Goal: Information Seeking & Learning: Learn about a topic

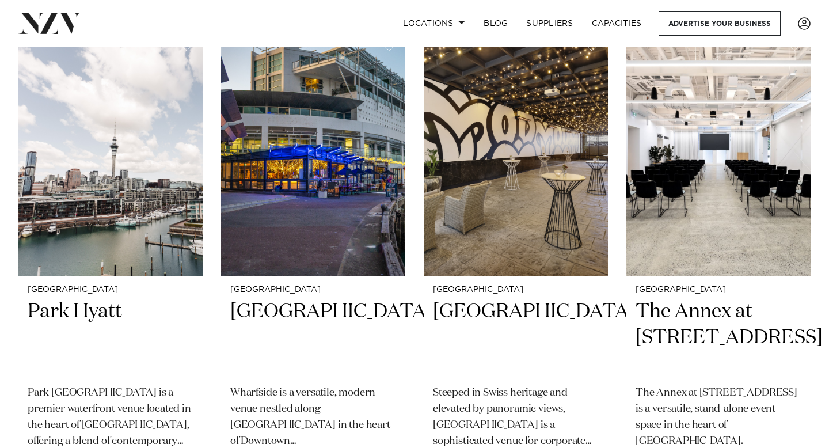
scroll to position [783, 0]
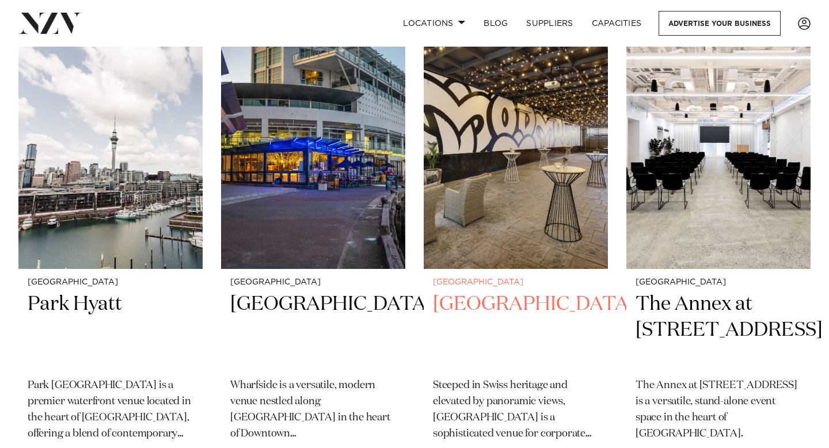
click at [455, 160] on img at bounding box center [516, 145] width 184 height 247
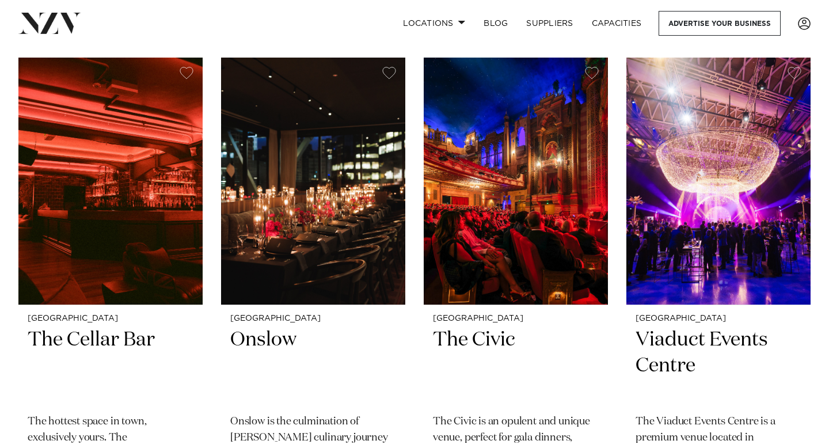
scroll to position [3256, 0]
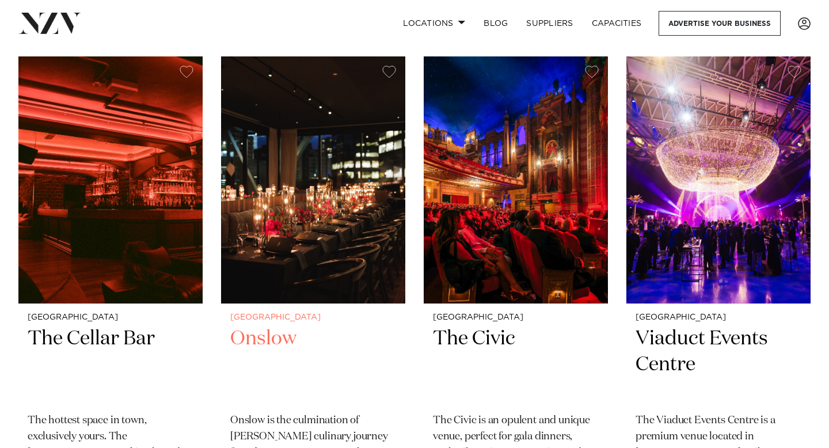
click at [287, 326] on h2 "Onslow" at bounding box center [313, 365] width 166 height 78
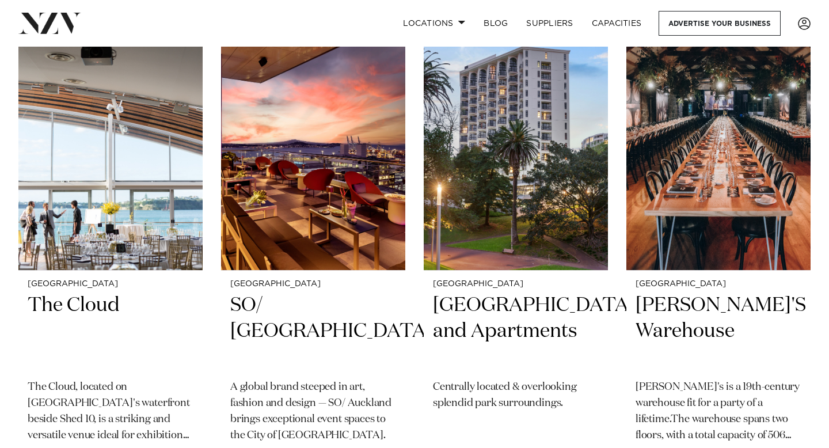
scroll to position [4271, 0]
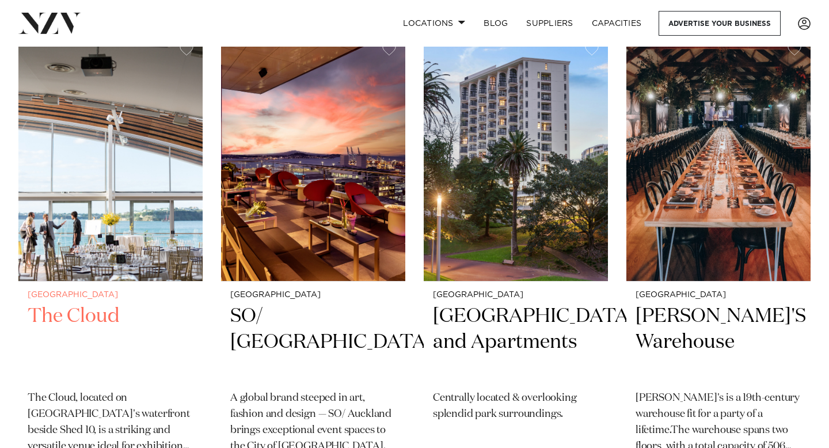
click at [144, 192] on img at bounding box center [110, 157] width 184 height 247
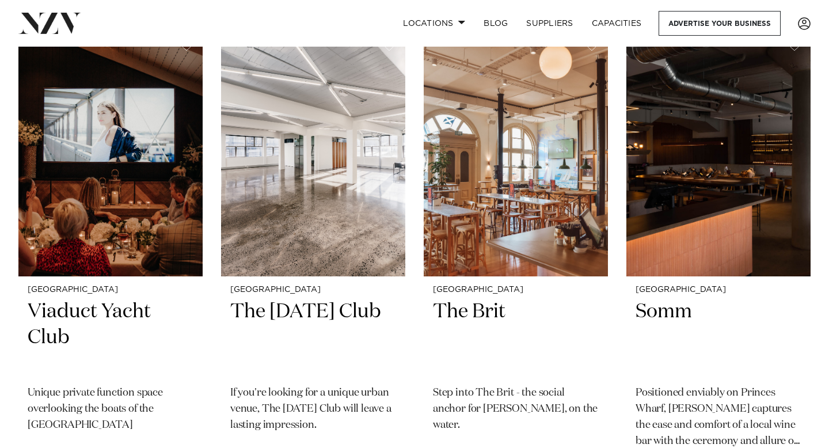
scroll to position [4773, 0]
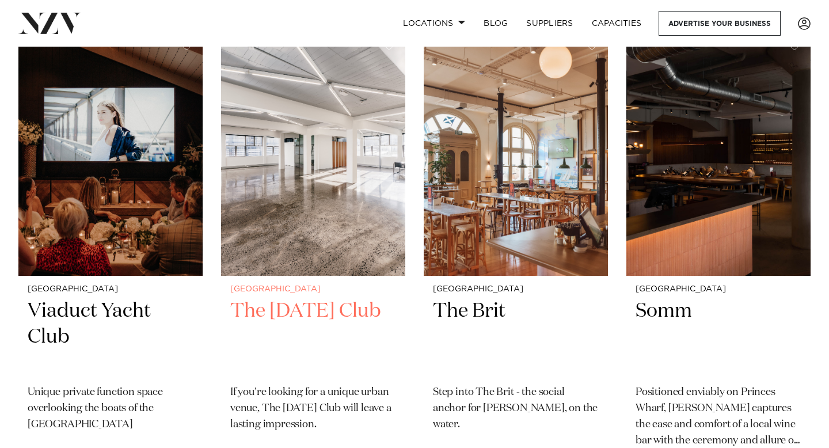
click at [345, 147] on img at bounding box center [313, 152] width 184 height 247
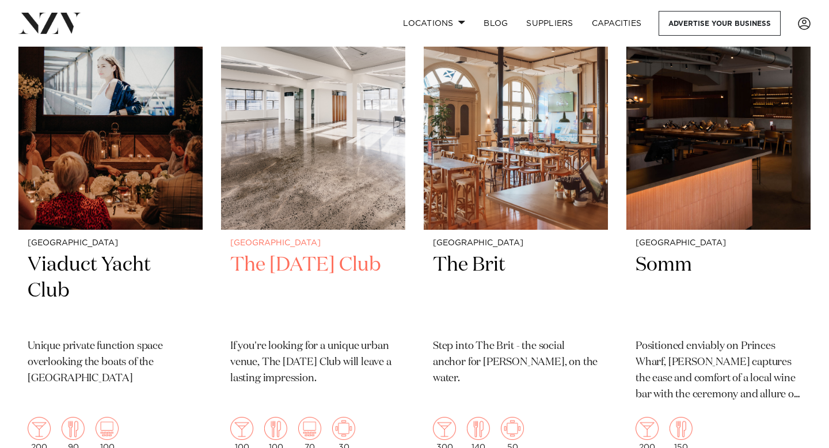
scroll to position [4837, 0]
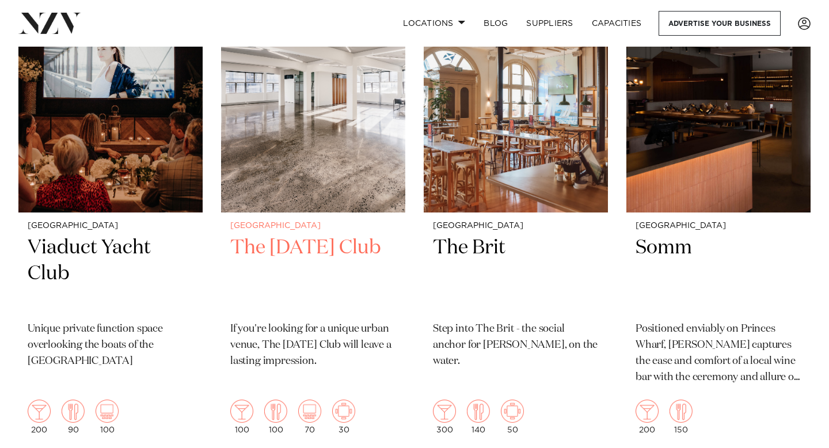
click at [332, 132] on img at bounding box center [313, 88] width 184 height 247
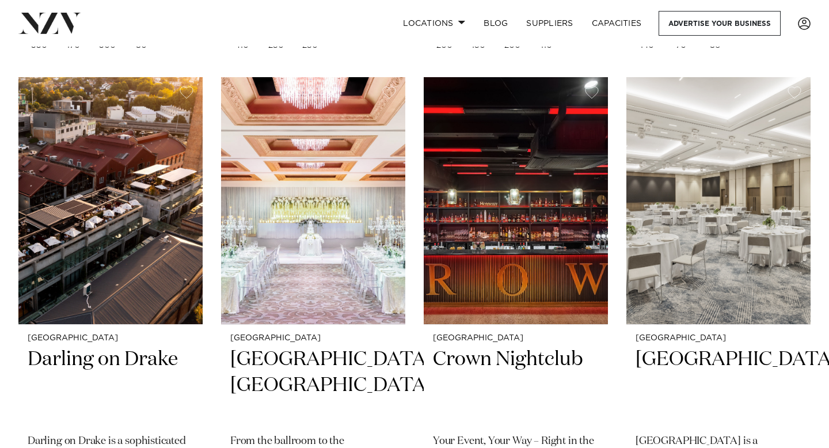
scroll to position [1221, 0]
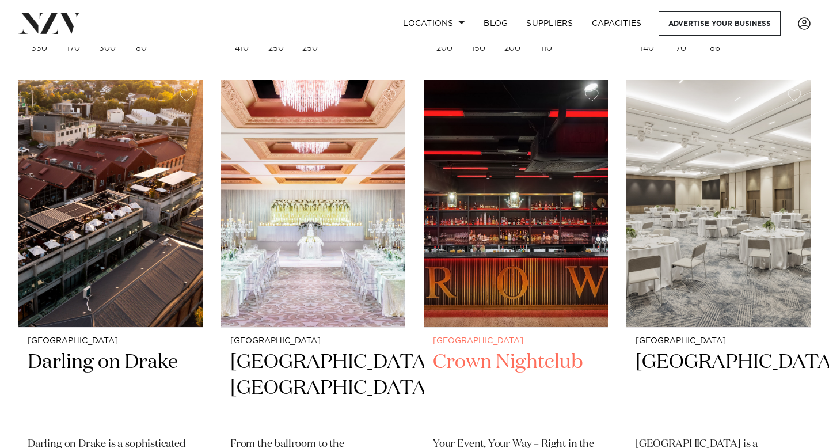
click at [502, 269] on img at bounding box center [516, 203] width 184 height 247
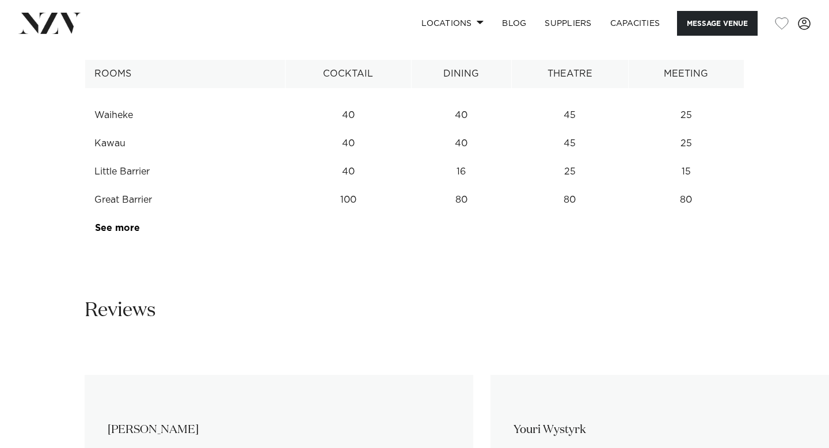
scroll to position [1531, 0]
click at [127, 231] on link "See more" at bounding box center [140, 226] width 90 height 9
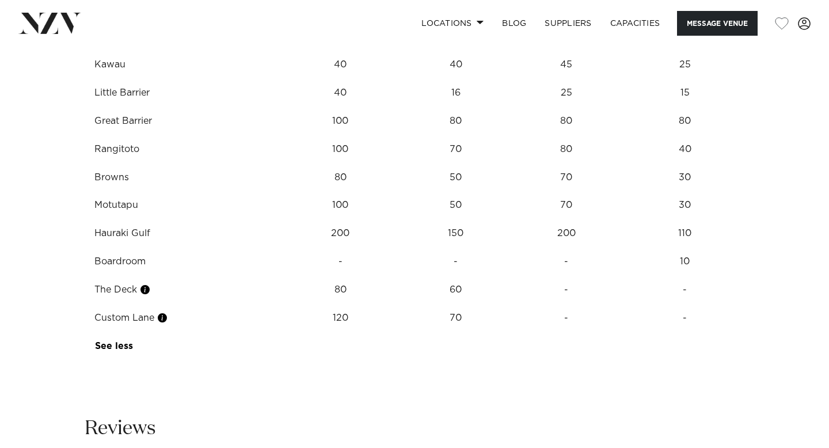
scroll to position [1619, 0]
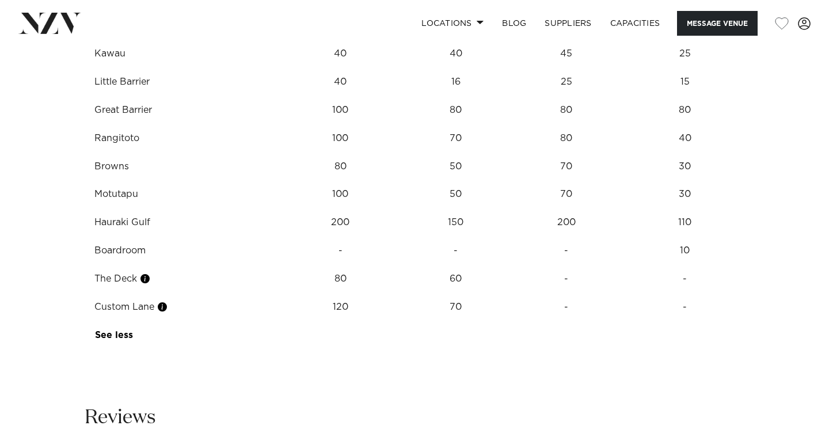
drag, startPoint x: 97, startPoint y: 243, endPoint x: 144, endPoint y: 245, distance: 47.2
click at [145, 181] on td "Browns" at bounding box center [180, 167] width 191 height 28
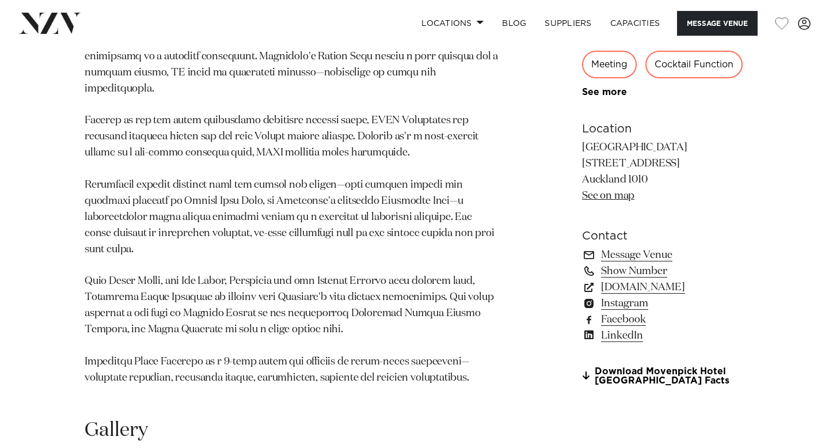
scroll to position [637, 0]
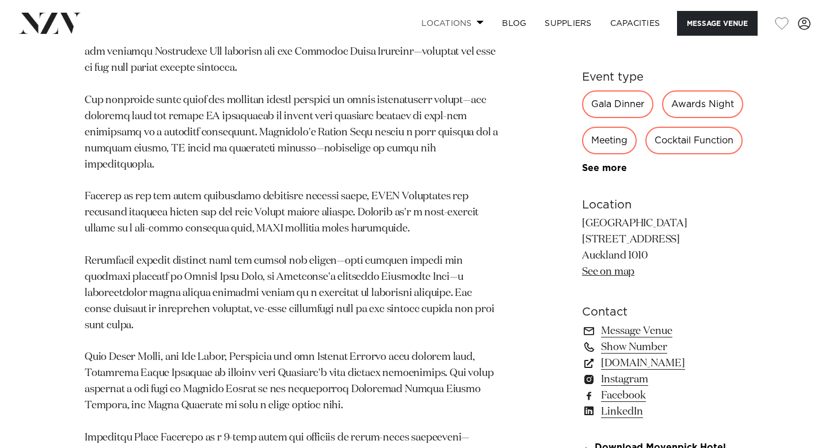
click at [477, 23] on span at bounding box center [480, 22] width 7 height 4
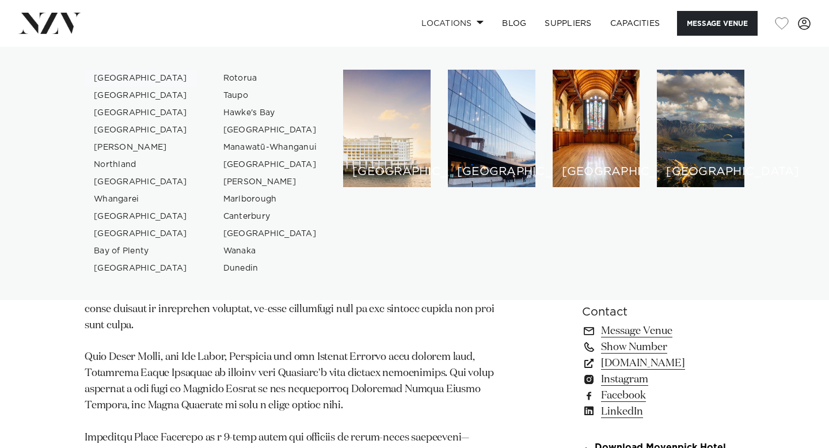
click at [118, 75] on link "[GEOGRAPHIC_DATA]" at bounding box center [141, 78] width 112 height 17
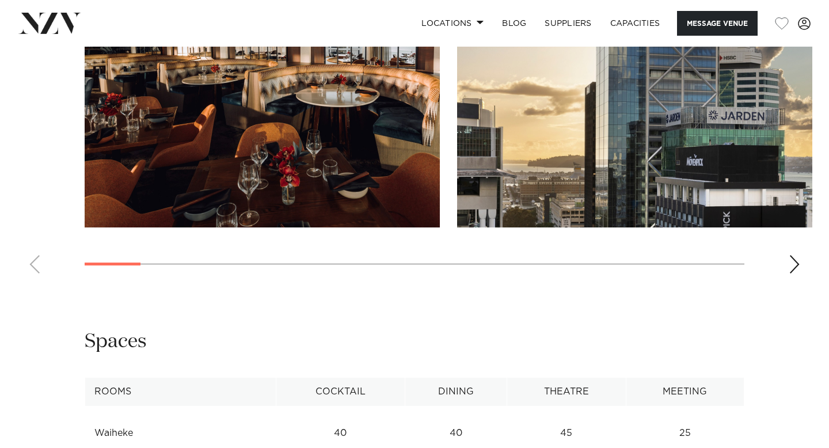
scroll to position [1209, 0]
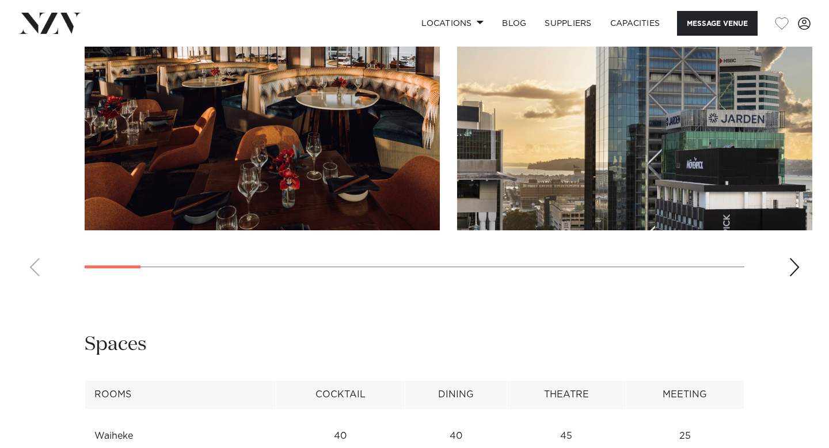
click at [798, 276] on div "Next slide" at bounding box center [794, 267] width 12 height 18
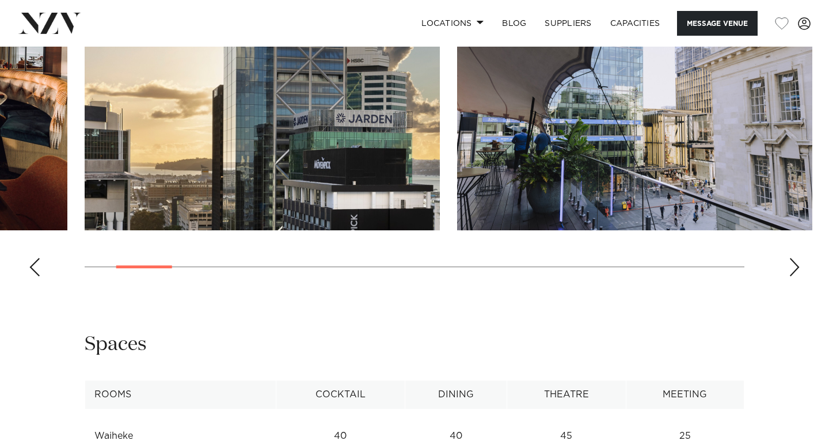
click at [798, 276] on div "Next slide" at bounding box center [794, 267] width 12 height 18
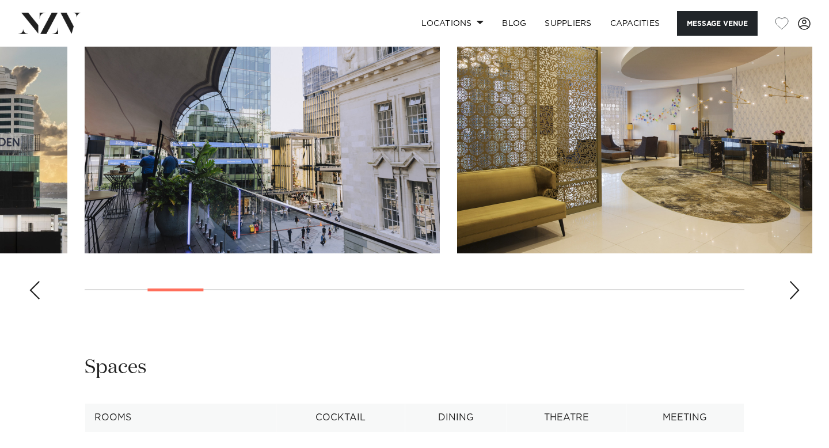
scroll to position [1178, 0]
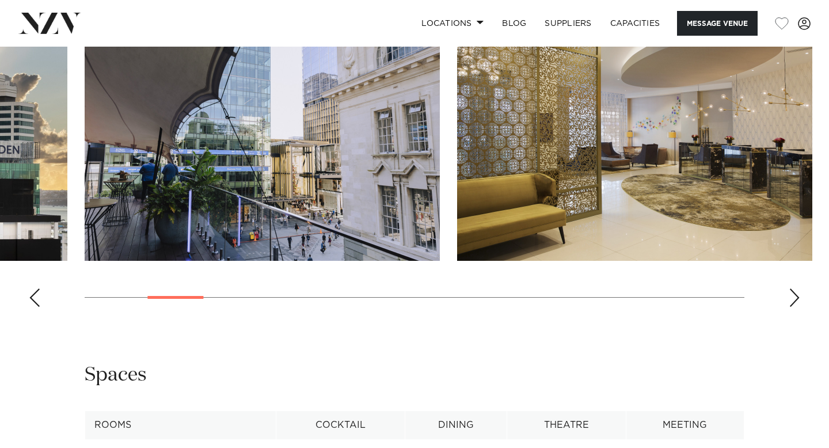
click at [794, 307] on div "Next slide" at bounding box center [794, 297] width 12 height 18
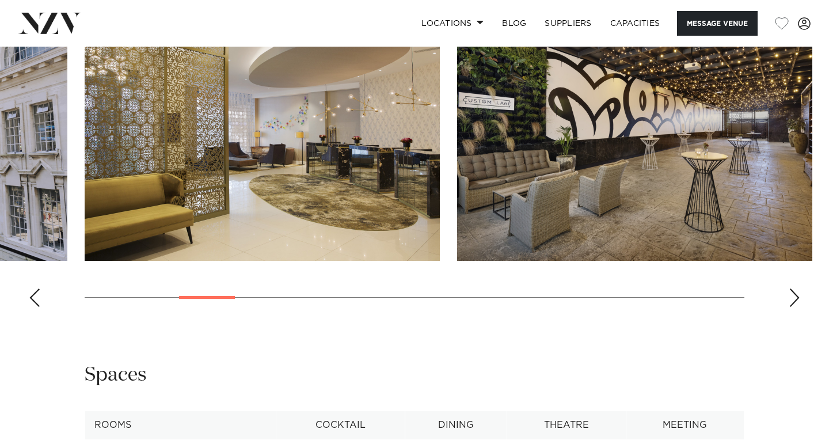
click at [794, 307] on div "Next slide" at bounding box center [794, 297] width 12 height 18
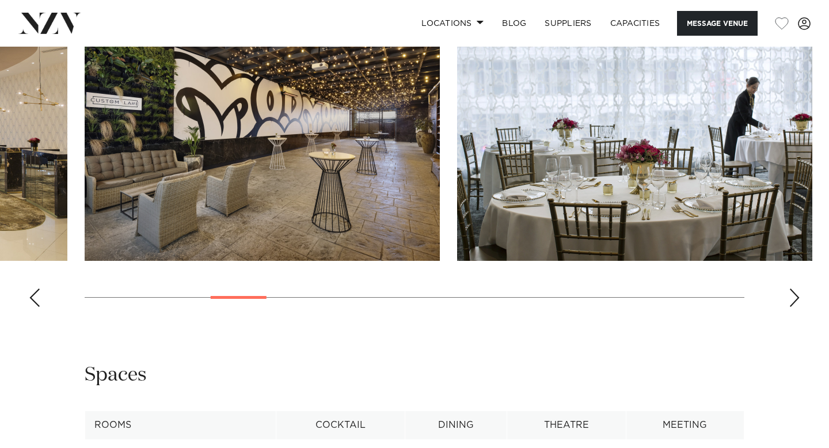
click at [794, 307] on div "Next slide" at bounding box center [794, 297] width 12 height 18
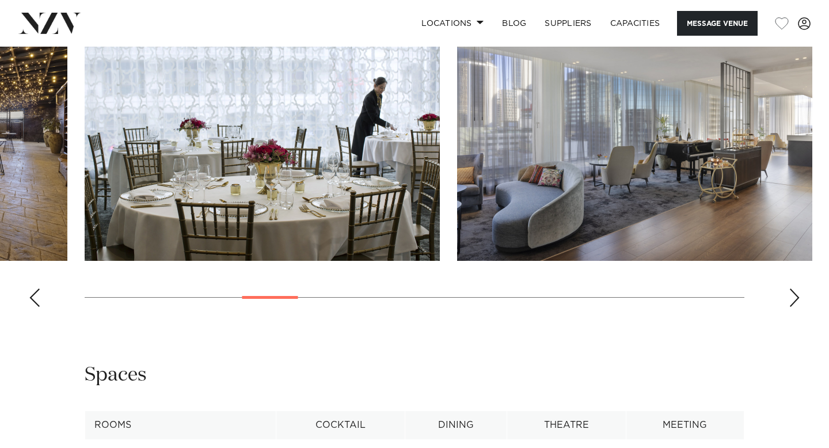
click at [794, 307] on div "Next slide" at bounding box center [794, 297] width 12 height 18
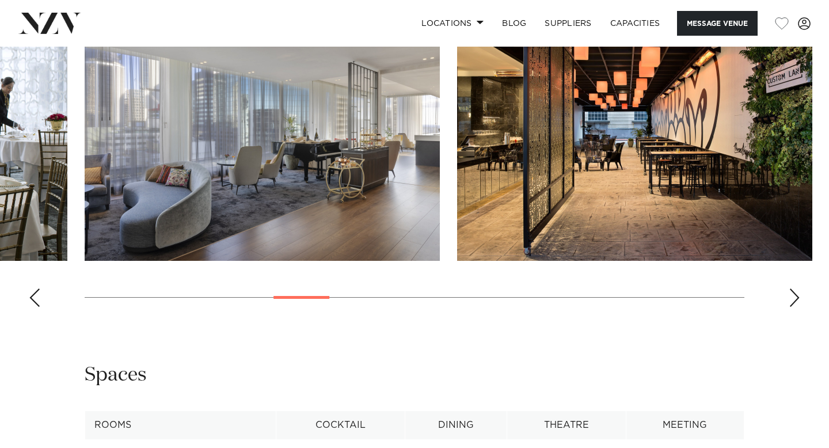
click at [794, 307] on div "Next slide" at bounding box center [794, 297] width 12 height 18
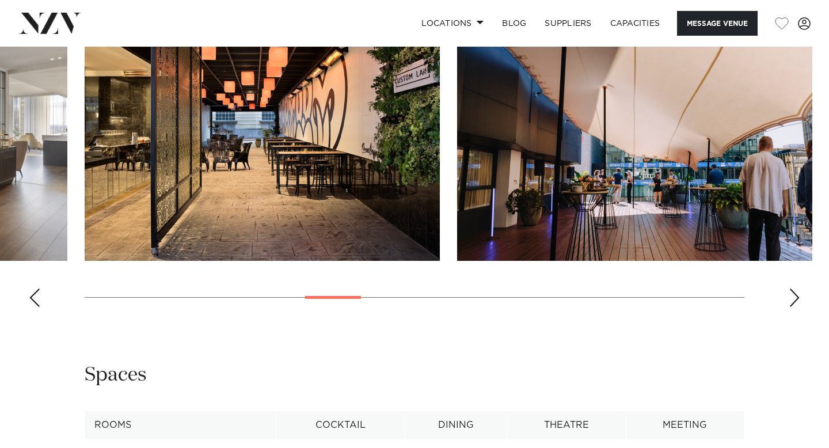
click at [794, 307] on div "Next slide" at bounding box center [794, 297] width 12 height 18
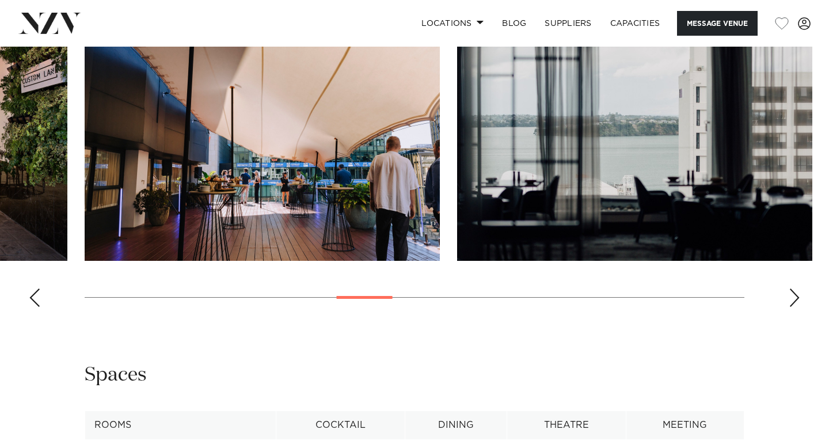
click at [794, 307] on div "Next slide" at bounding box center [794, 297] width 12 height 18
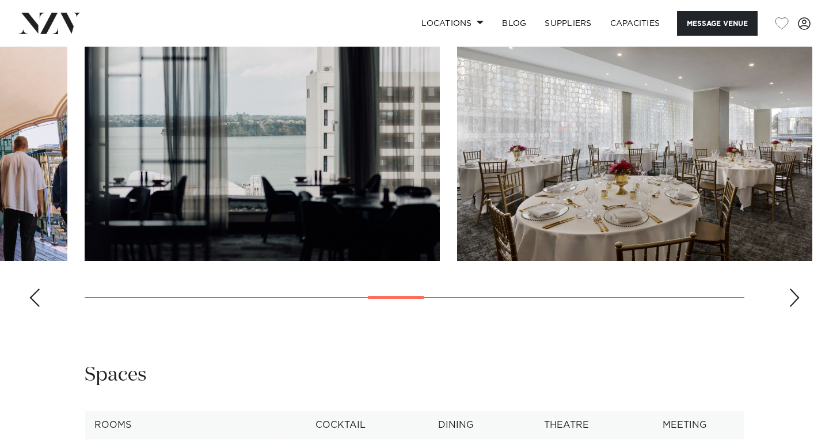
click at [794, 307] on div "Next slide" at bounding box center [794, 297] width 12 height 18
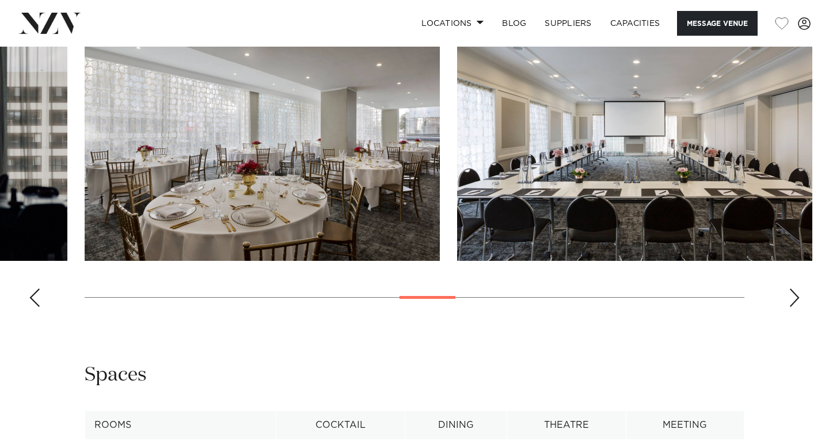
click at [794, 307] on div "Next slide" at bounding box center [794, 297] width 12 height 18
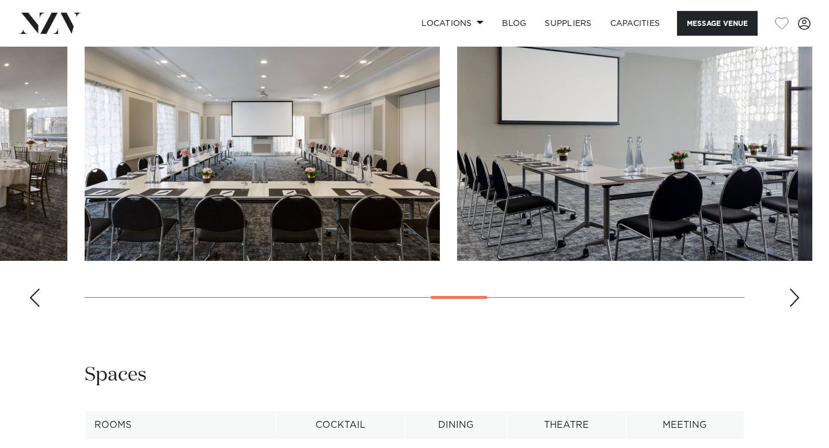
click at [794, 307] on div "Next slide" at bounding box center [794, 297] width 12 height 18
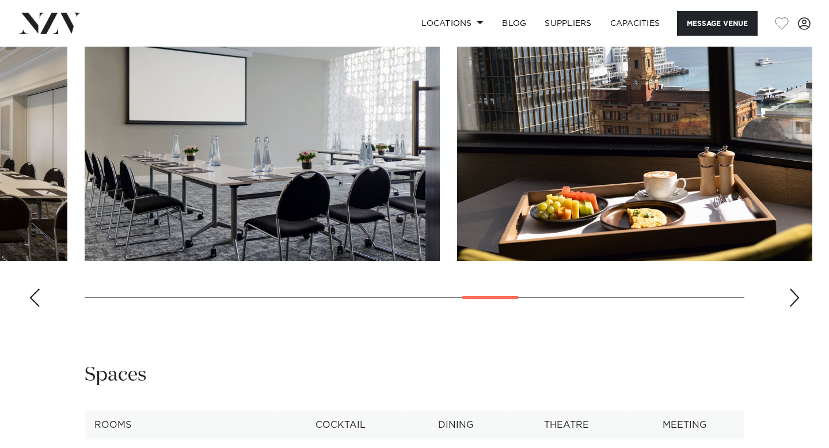
click at [794, 307] on div "Next slide" at bounding box center [794, 297] width 12 height 18
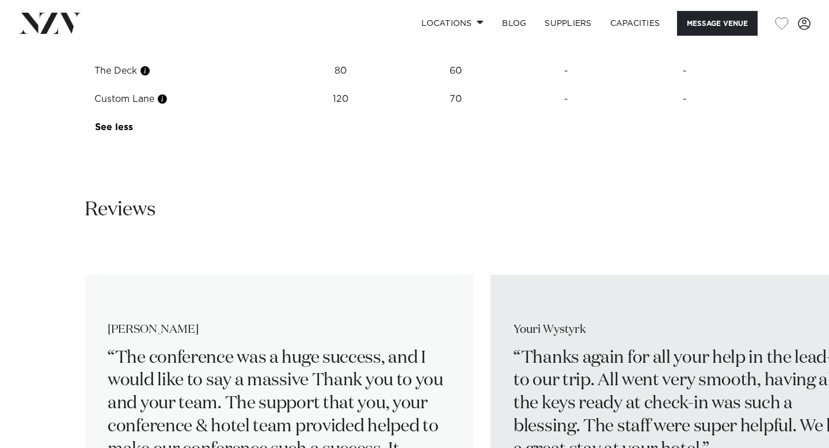
scroll to position [1770, 0]
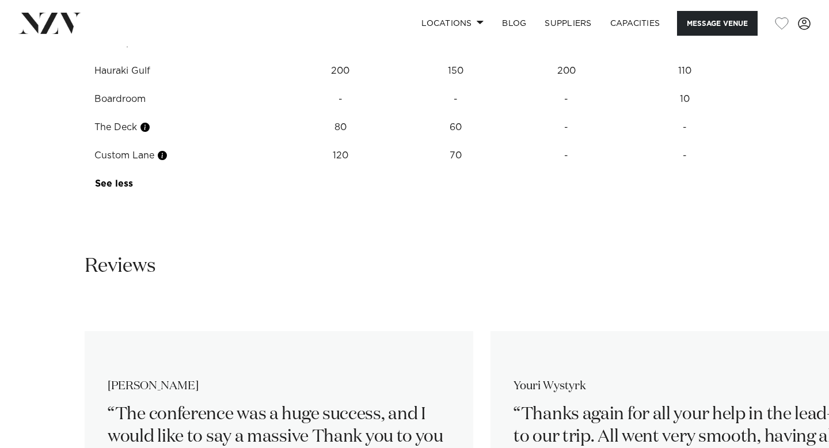
click at [131, 142] on td "The Deck" at bounding box center [180, 127] width 191 height 28
click at [126, 188] on link "See more" at bounding box center [136, 183] width 83 height 9
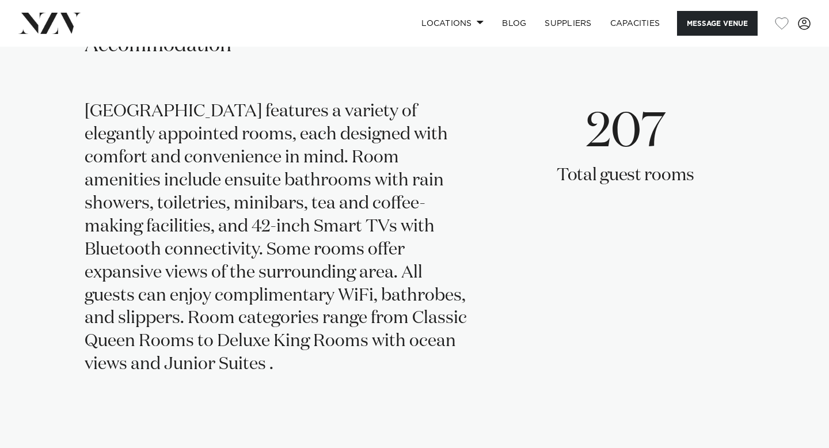
scroll to position [2227, 0]
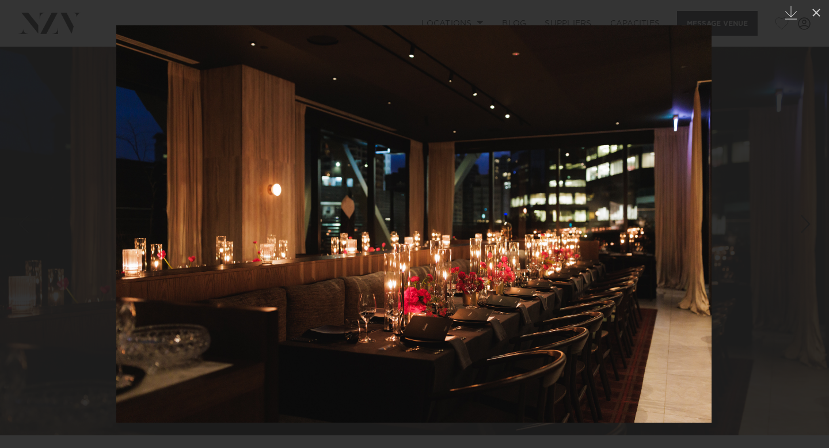
click at [341, 253] on img at bounding box center [413, 223] width 595 height 397
click at [622, 222] on img at bounding box center [413, 223] width 595 height 397
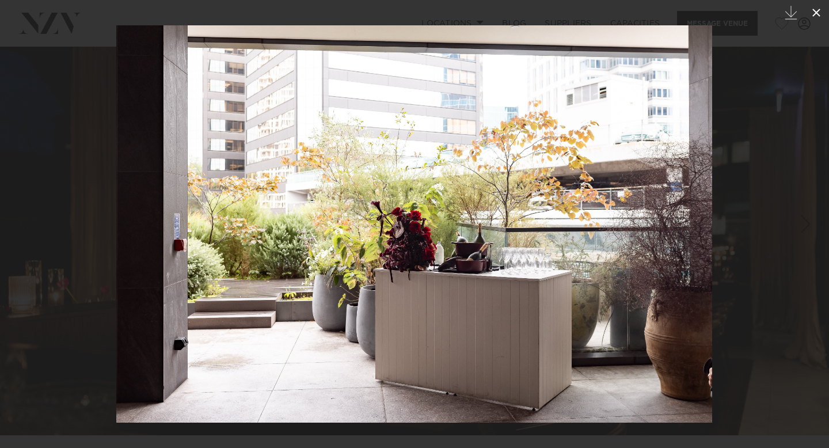
click at [820, 5] on button at bounding box center [815, 12] width 25 height 25
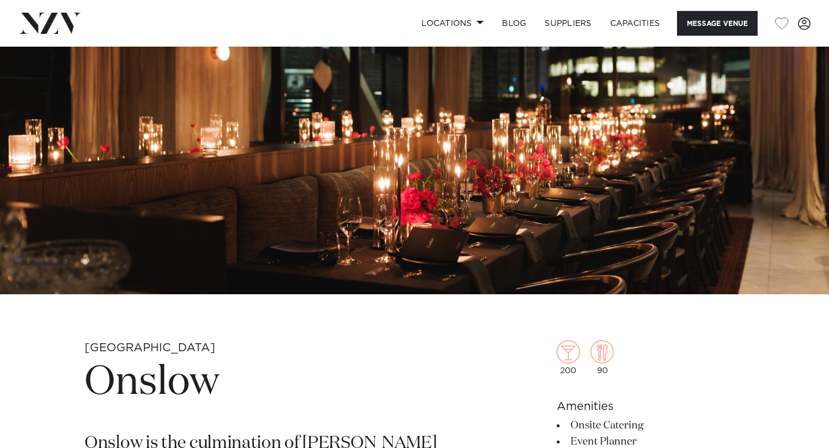
scroll to position [170, 0]
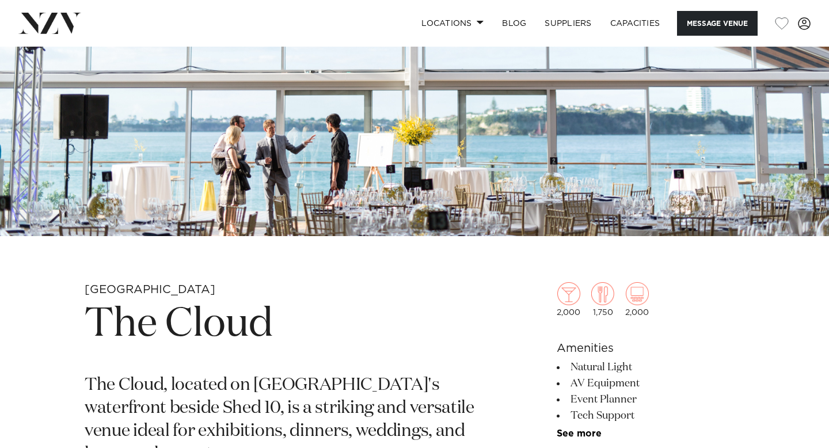
scroll to position [205, 0]
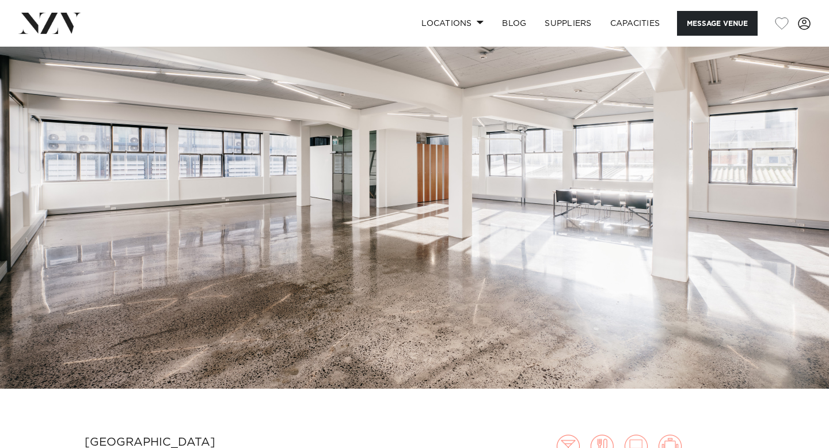
scroll to position [73, 0]
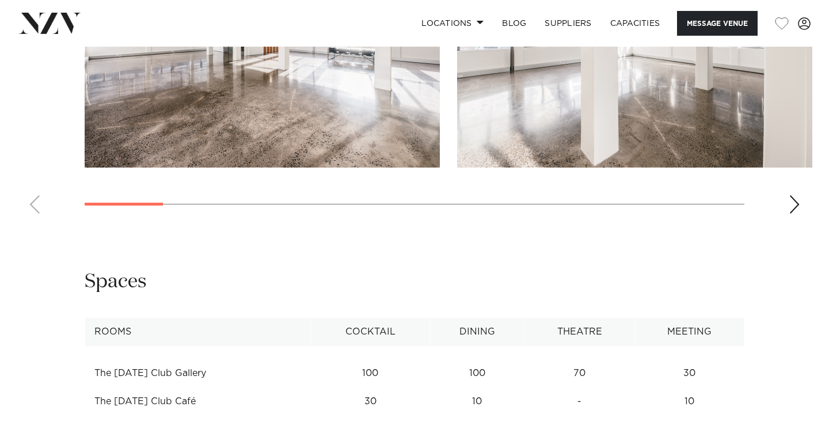
scroll to position [1112, 0]
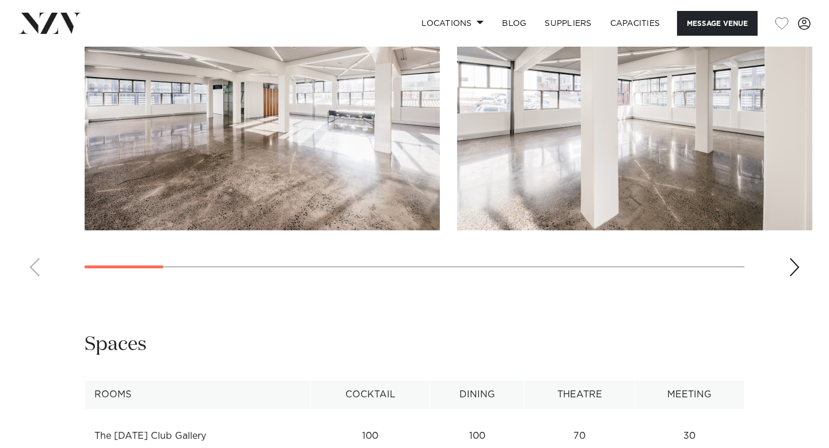
click at [801, 262] on swiper-container at bounding box center [414, 127] width 829 height 316
click at [798, 266] on div "Next slide" at bounding box center [794, 267] width 12 height 18
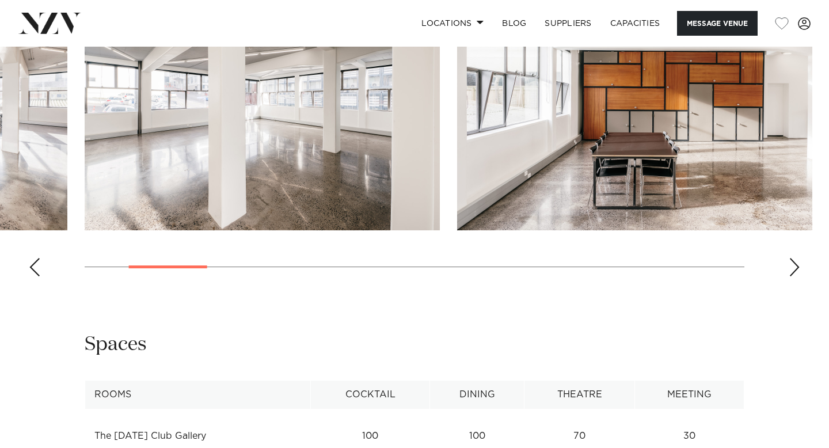
click at [796, 268] on div "Next slide" at bounding box center [794, 267] width 12 height 18
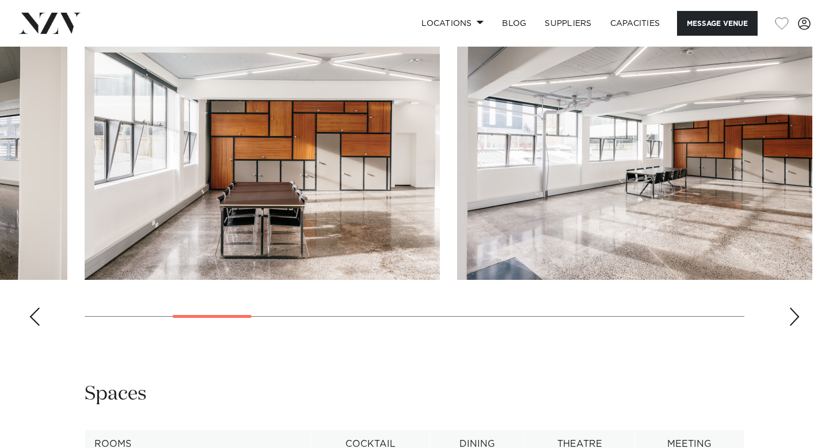
scroll to position [1062, 0]
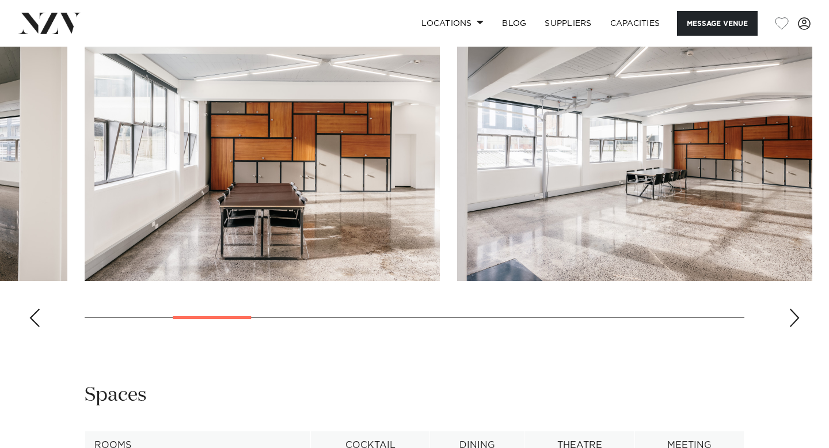
click at [799, 315] on div "Next slide" at bounding box center [794, 317] width 12 height 18
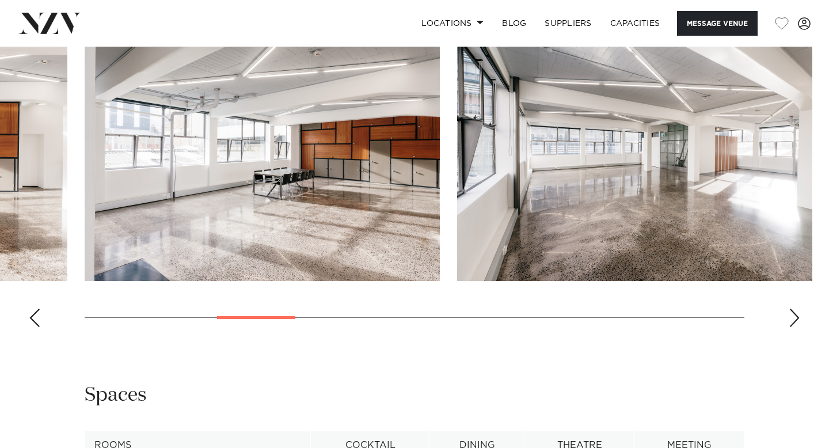
click at [799, 315] on div "Next slide" at bounding box center [794, 317] width 12 height 18
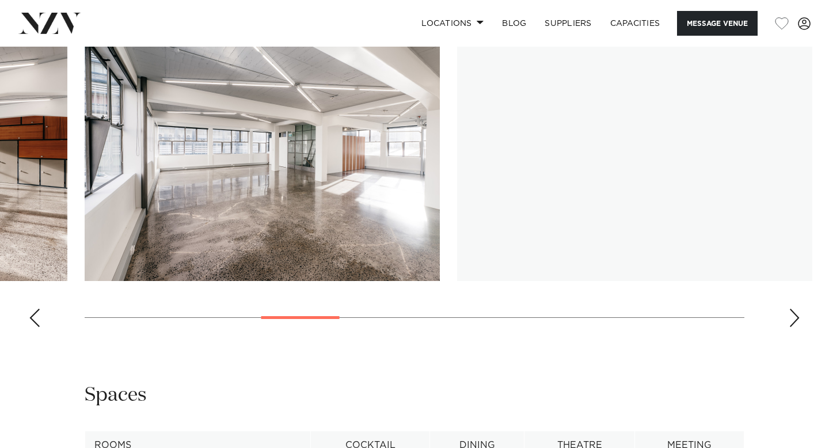
click at [799, 315] on div "Next slide" at bounding box center [794, 317] width 12 height 18
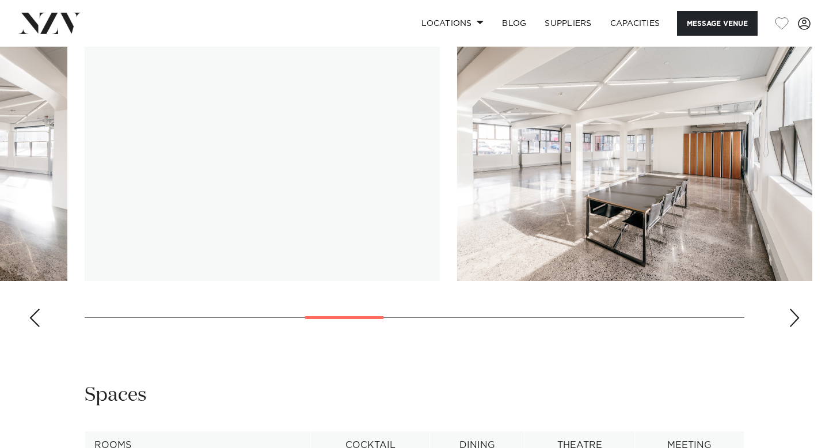
click at [799, 315] on div "Next slide" at bounding box center [794, 317] width 12 height 18
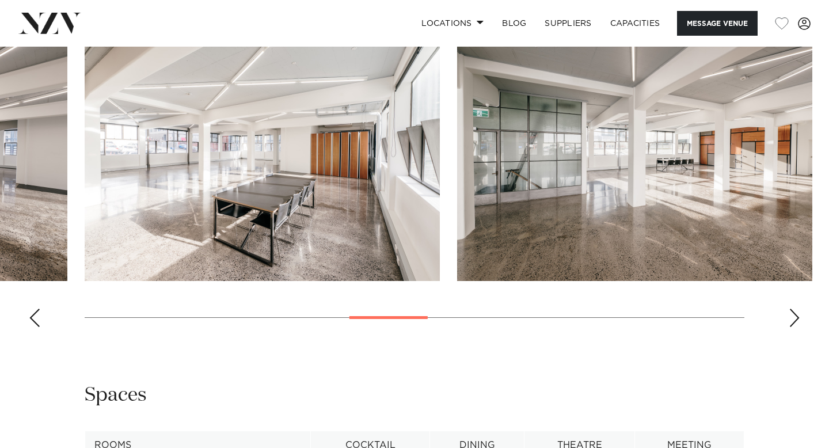
click at [799, 315] on div "Next slide" at bounding box center [794, 317] width 12 height 18
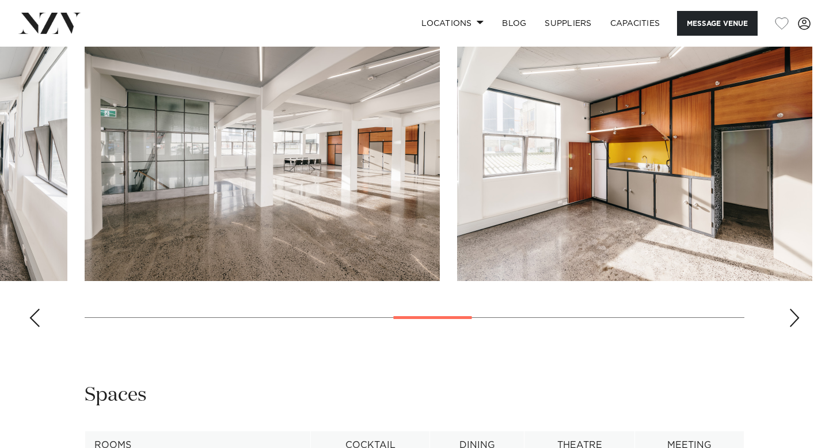
click at [799, 315] on div "Next slide" at bounding box center [794, 317] width 12 height 18
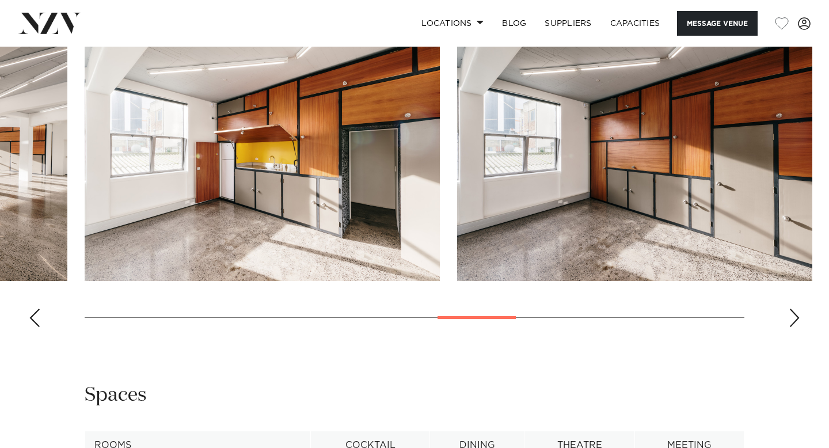
click at [799, 315] on div "Next slide" at bounding box center [794, 317] width 12 height 18
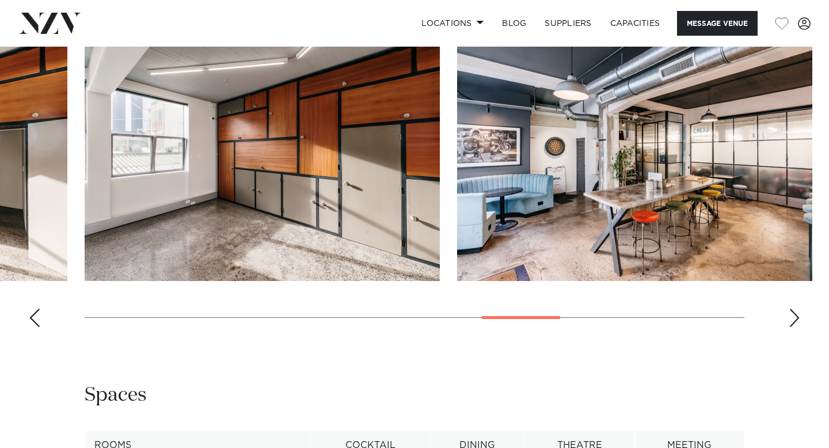
click at [799, 315] on div "Next slide" at bounding box center [794, 317] width 12 height 18
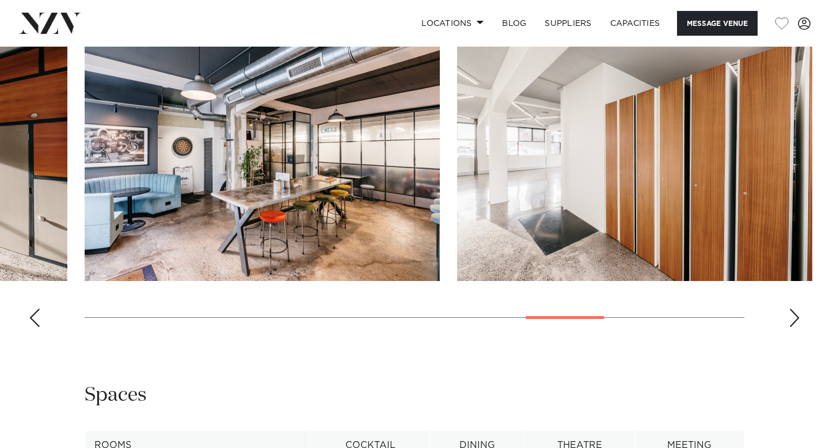
click at [799, 315] on div "Next slide" at bounding box center [794, 317] width 12 height 18
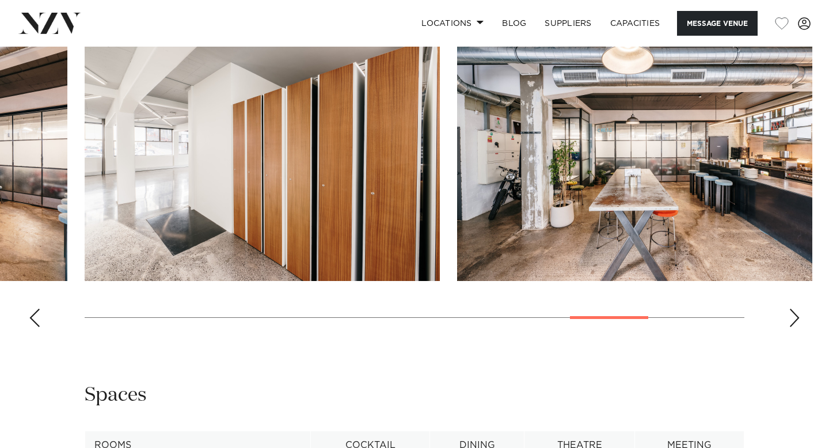
click at [799, 315] on div "Next slide" at bounding box center [794, 317] width 12 height 18
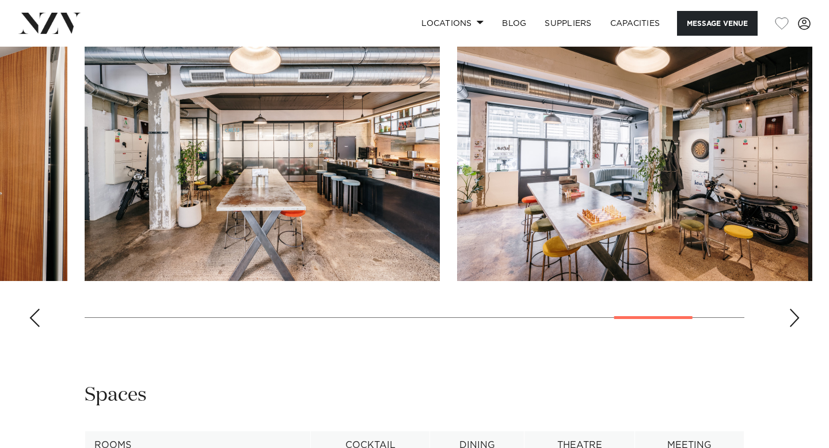
click at [799, 315] on div "Next slide" at bounding box center [794, 317] width 12 height 18
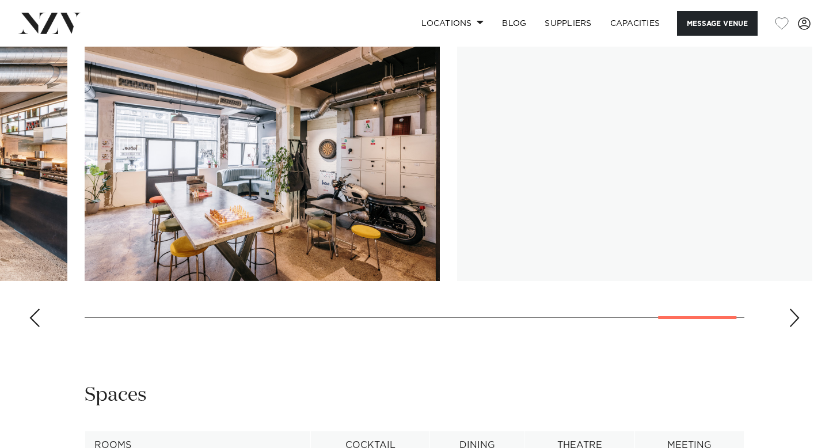
click at [799, 315] on div "Next slide" at bounding box center [794, 317] width 12 height 18
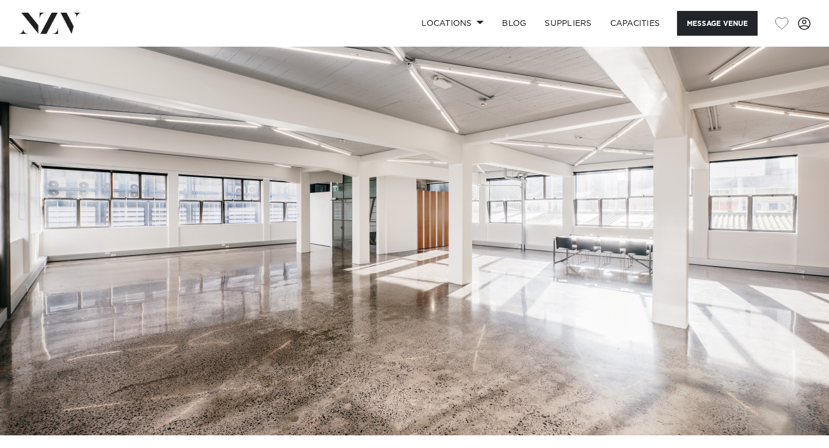
scroll to position [21, 0]
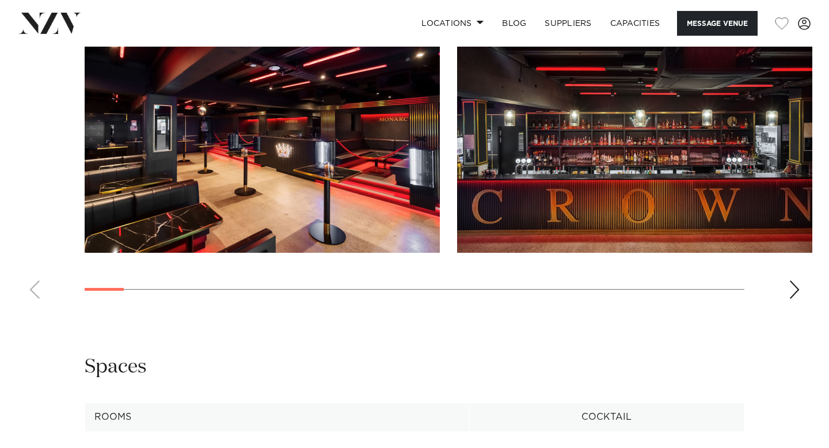
scroll to position [1050, 0]
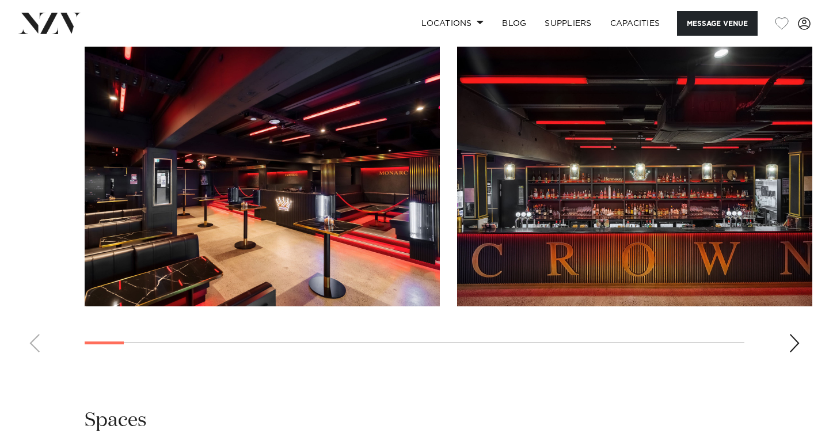
click at [384, 210] on img "1 / 30" at bounding box center [262, 175] width 355 height 261
